Goal: Task Accomplishment & Management: Complete application form

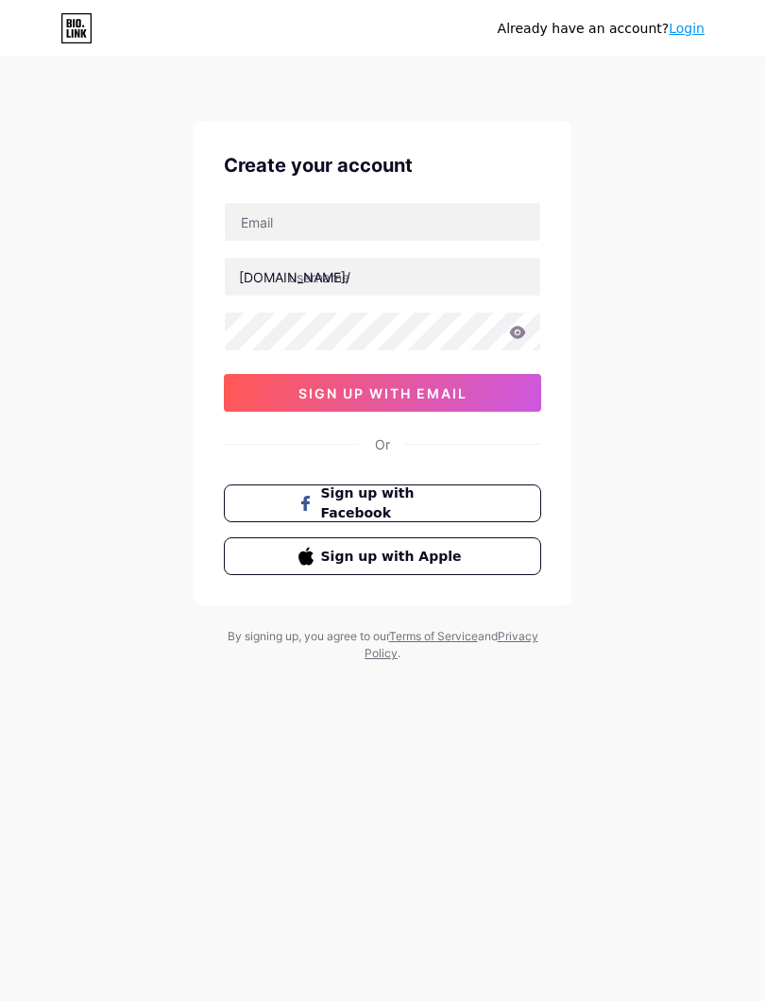
click at [598, 333] on div "Already have an account? Login Create your account [DOMAIN_NAME]/ 0cAFcWeA7ekLf…" at bounding box center [382, 361] width 765 height 723
click at [118, 207] on div "Already have an account? Login Create your account [DOMAIN_NAME]/ 0cAFcWeA7ekLf…" at bounding box center [382, 361] width 765 height 723
click at [688, 35] on link "Login" at bounding box center [687, 28] width 36 height 15
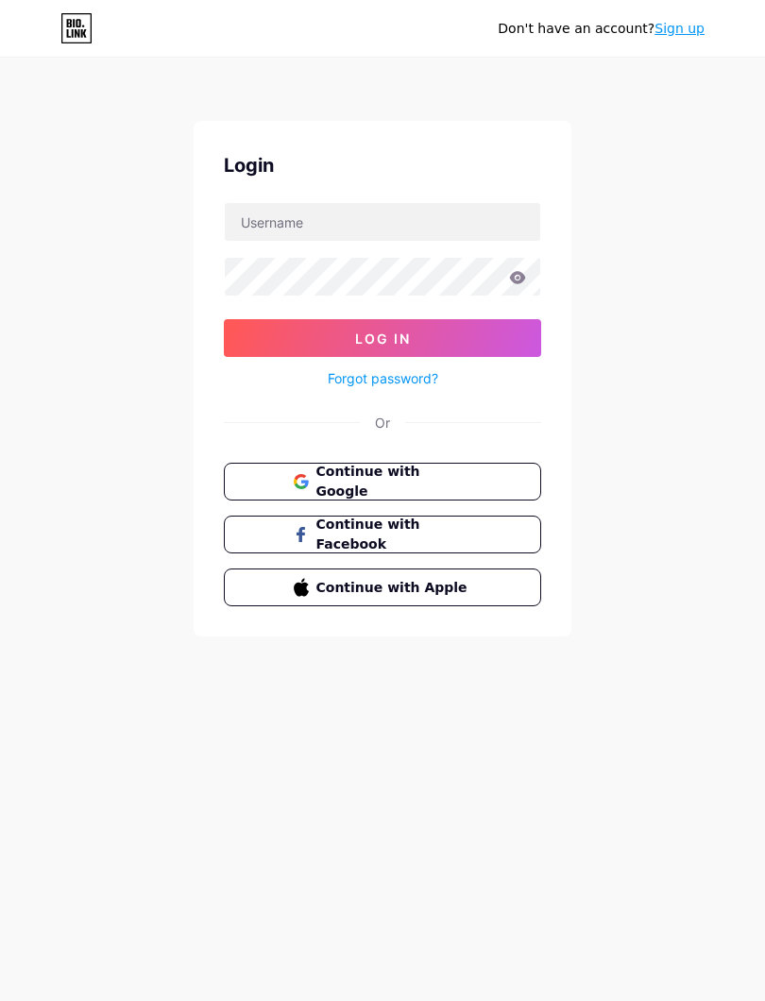
click at [515, 477] on button "Continue with Google" at bounding box center [382, 482] width 317 height 38
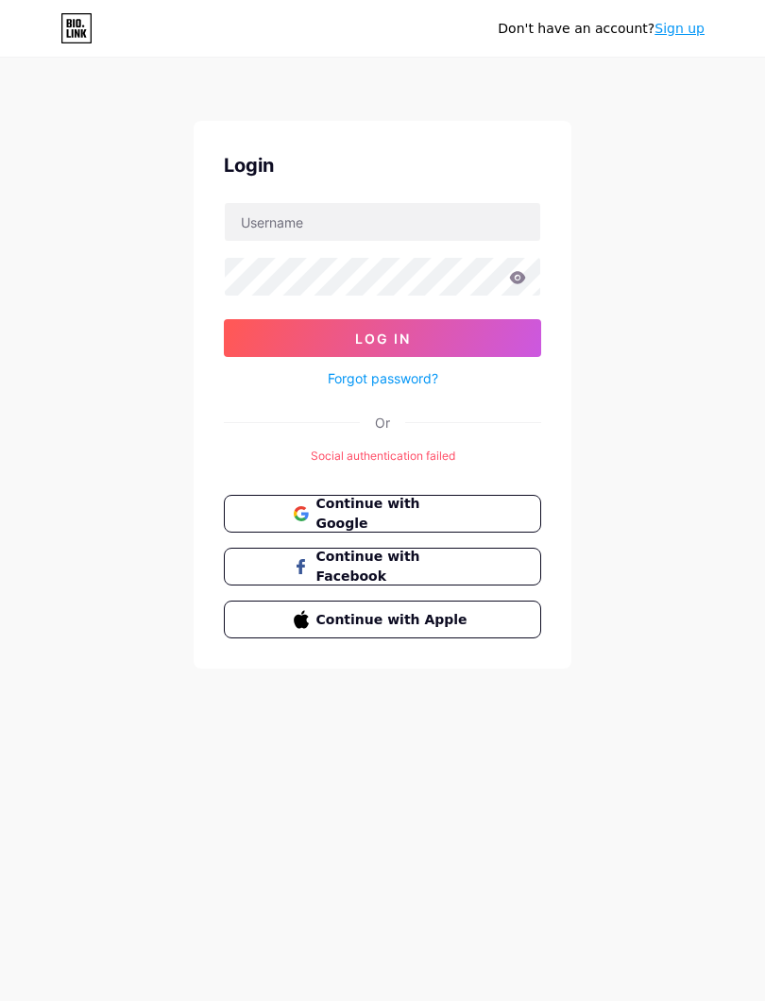
click at [496, 501] on button "Continue with Google" at bounding box center [382, 514] width 317 height 38
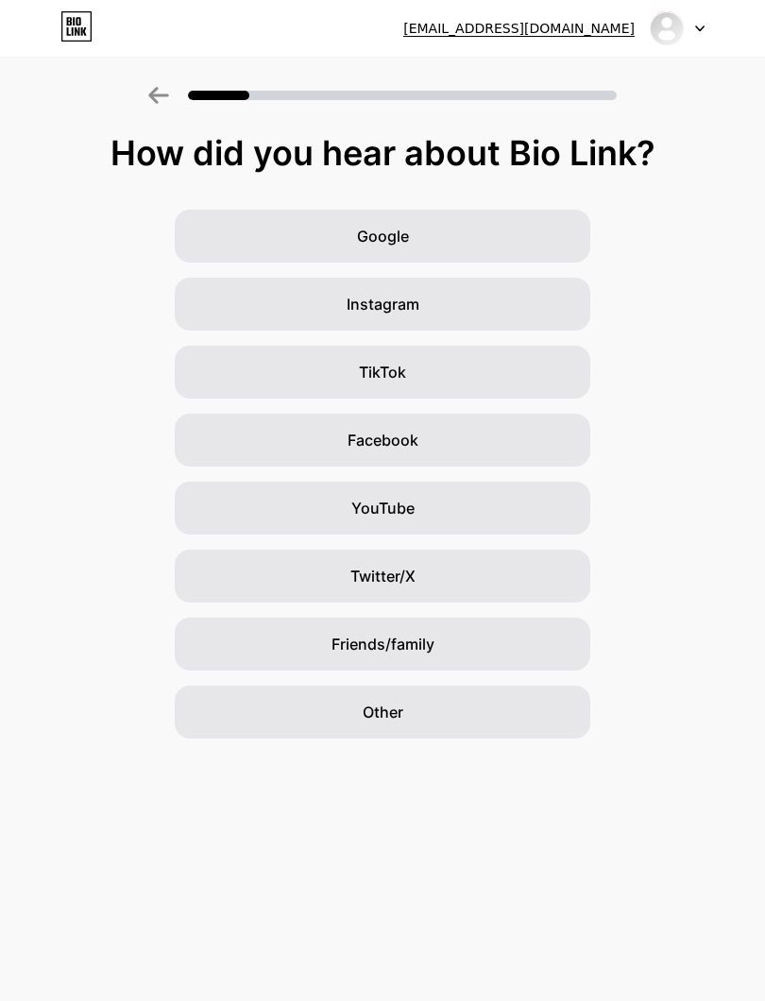
click at [482, 702] on div "Other" at bounding box center [383, 712] width 416 height 53
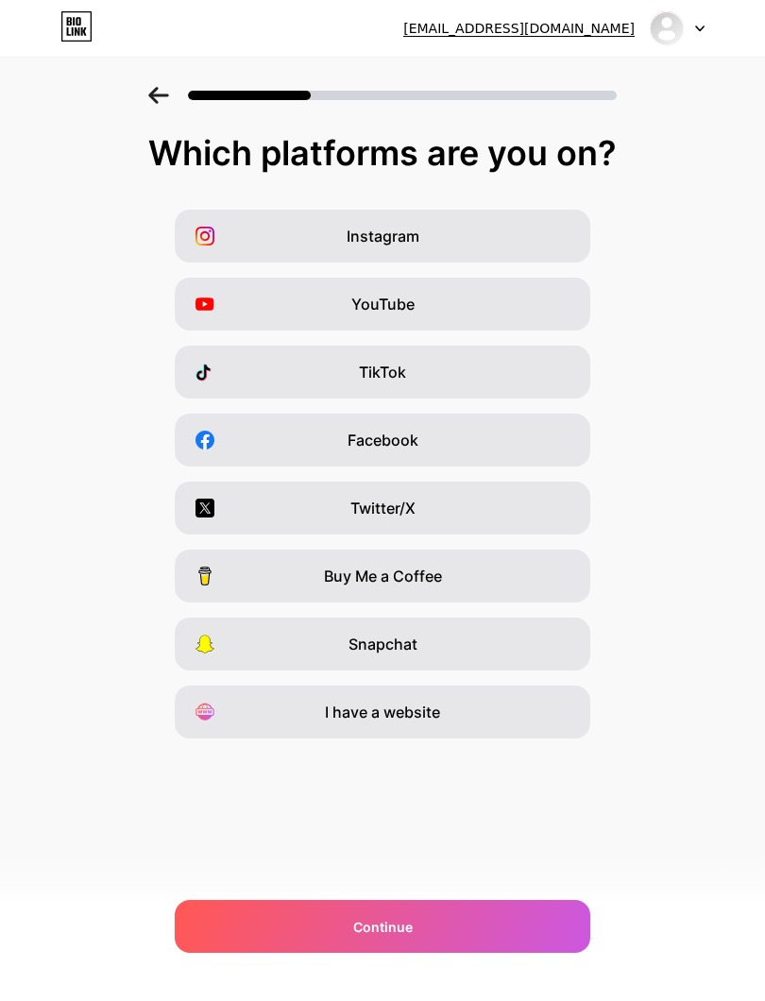
click at [513, 233] on div "Instagram" at bounding box center [383, 236] width 416 height 53
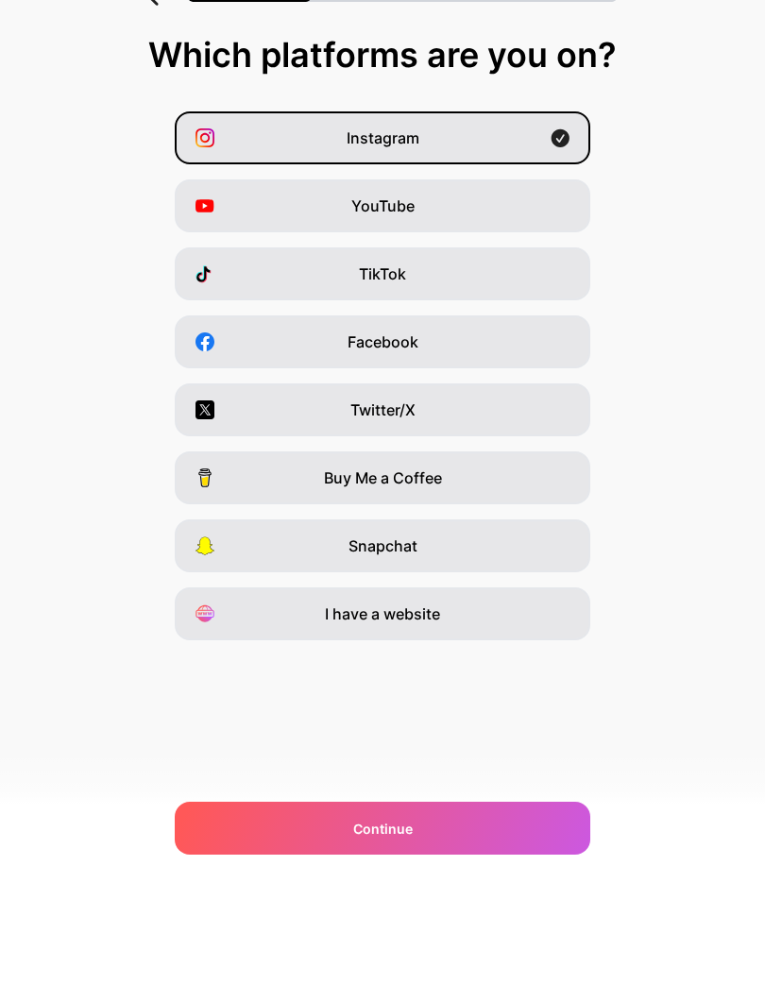
scroll to position [19, 0]
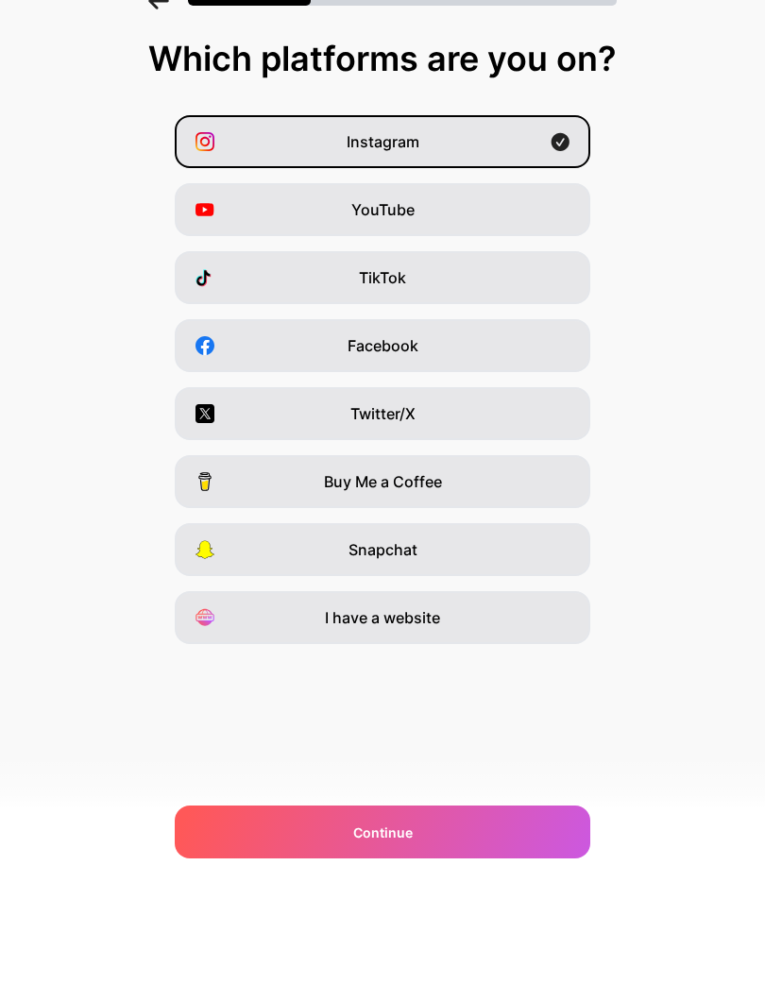
click at [520, 686] on div "I have a website" at bounding box center [383, 712] width 416 height 53
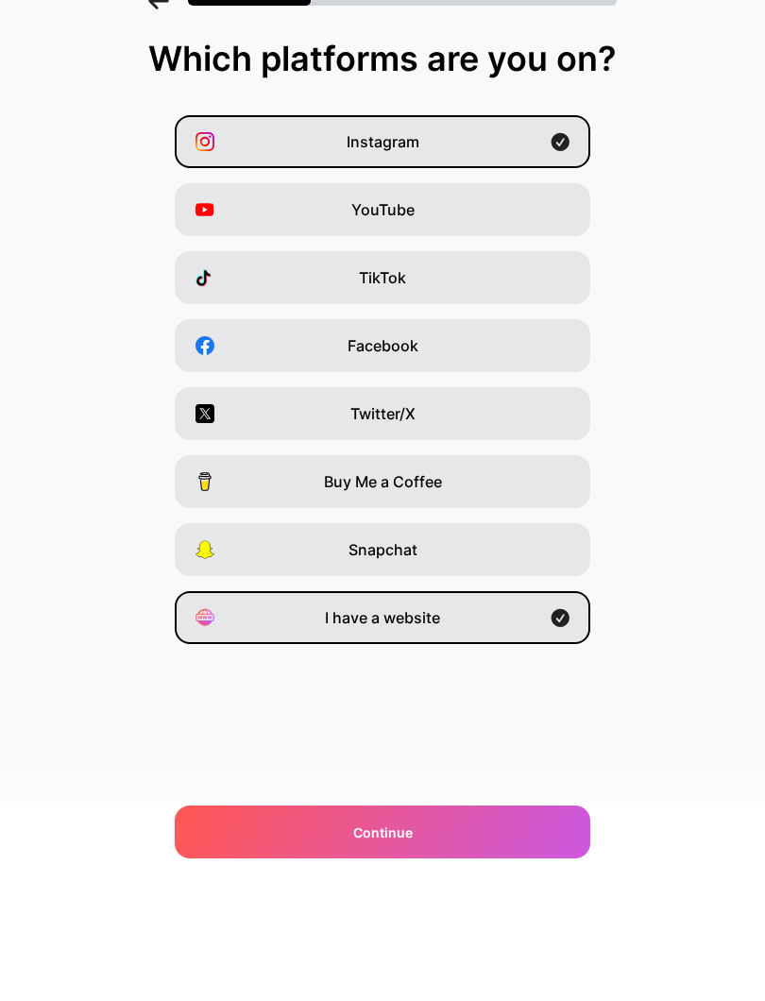
click at [555, 210] on div "Instagram" at bounding box center [383, 236] width 416 height 53
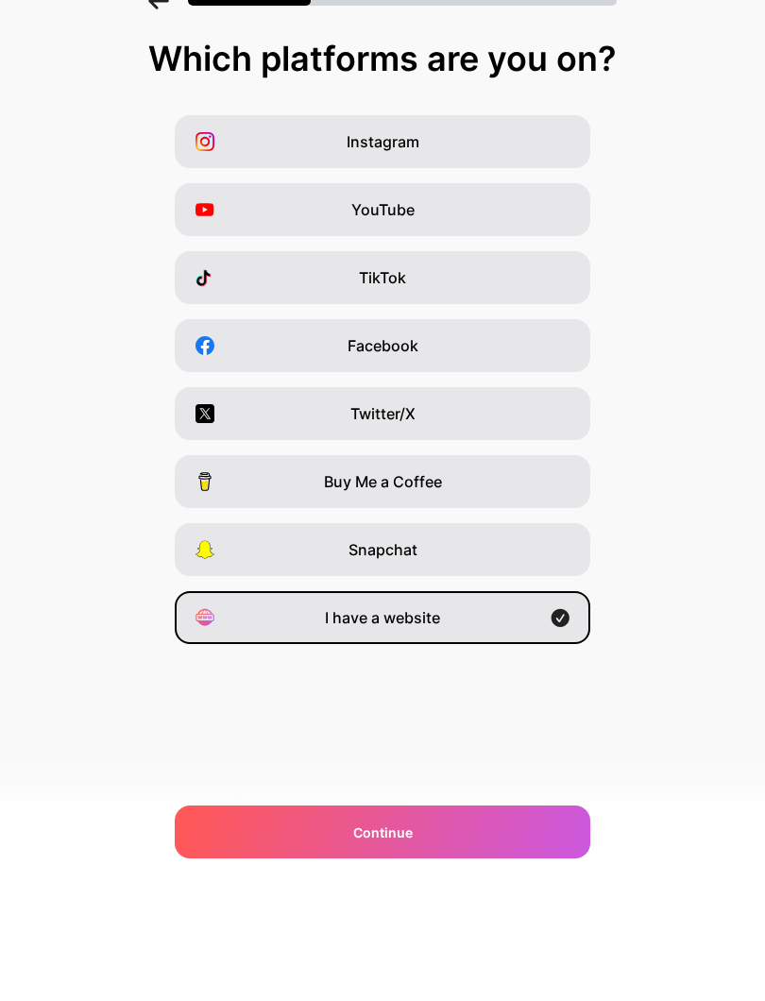
click at [417, 900] on div "Continue" at bounding box center [383, 926] width 416 height 53
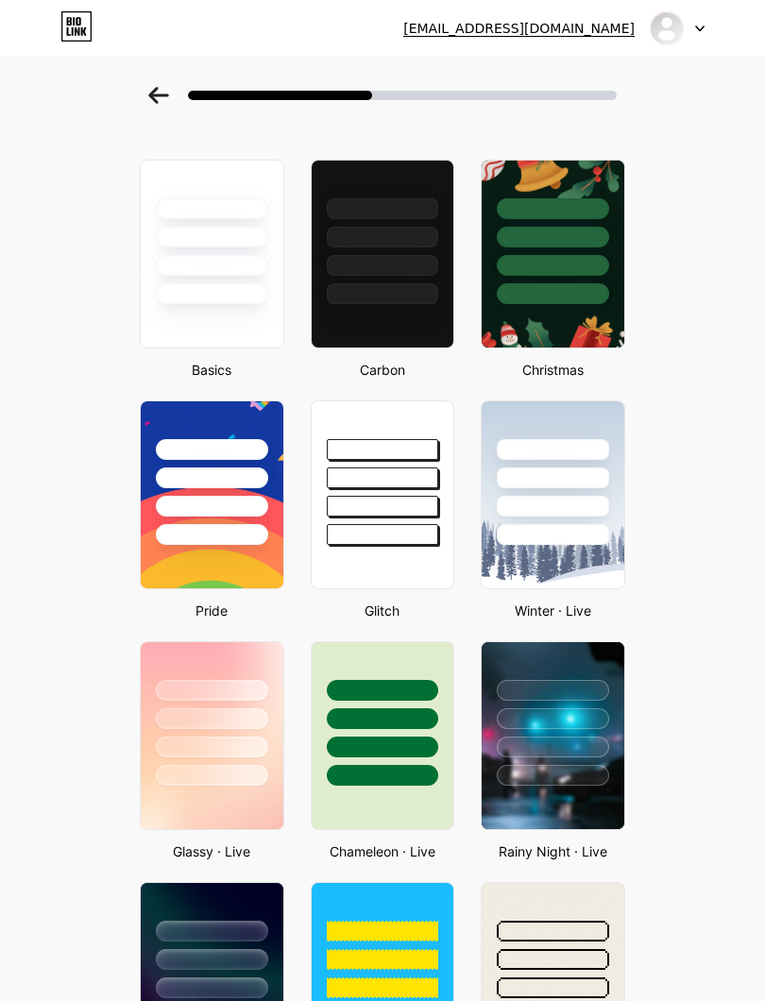
scroll to position [0, 0]
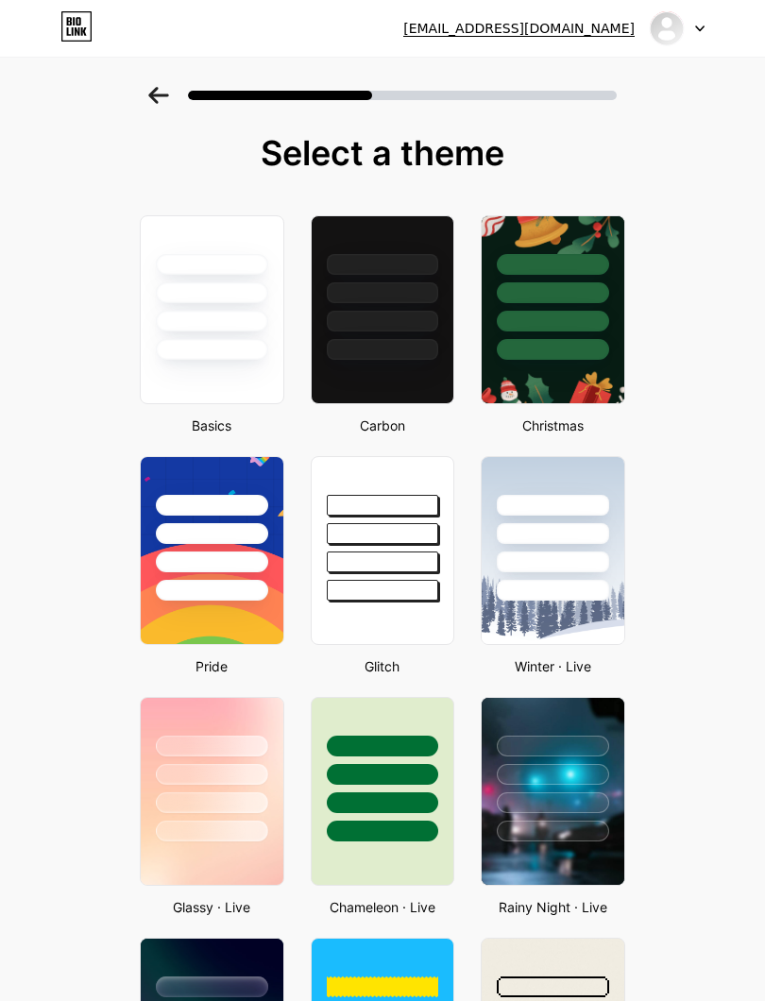
click at [199, 297] on div at bounding box center [212, 292] width 112 height 21
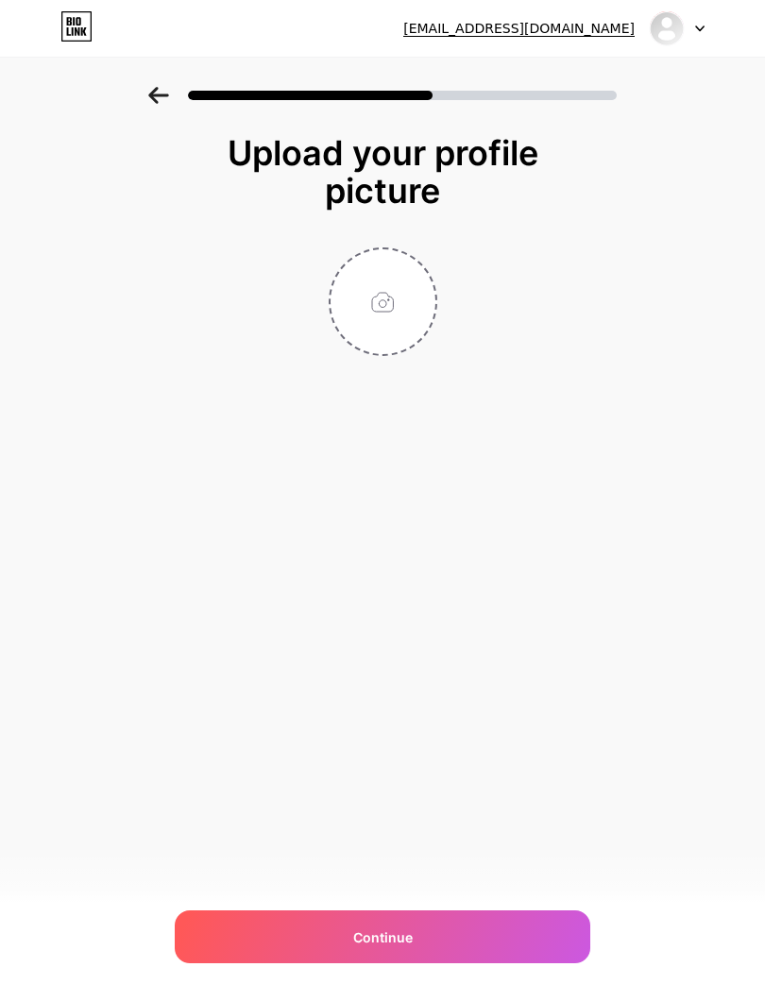
click at [325, 247] on div "Upload your profile picture Continue" at bounding box center [383, 245] width 378 height 222
click at [374, 296] on input "file" at bounding box center [383, 301] width 105 height 105
